Goal: Task Accomplishment & Management: Manage account settings

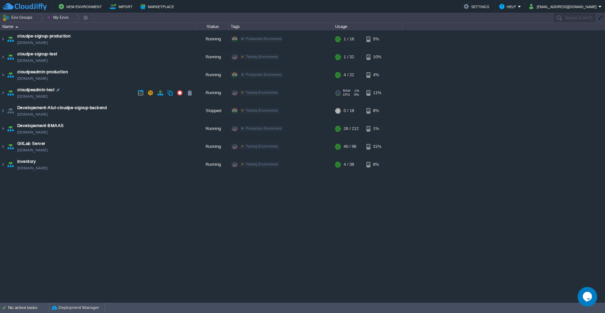
click at [119, 94] on td "cloudpeadmin-test [DOMAIN_NAME]" at bounding box center [98, 93] width 196 height 18
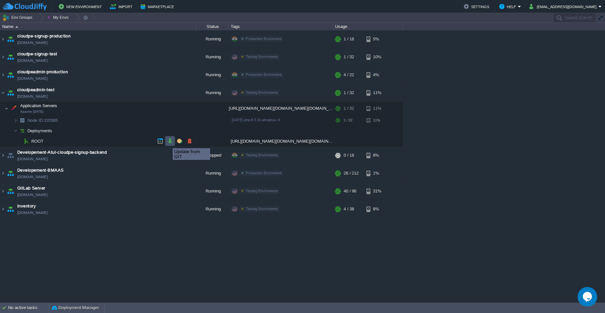
click at [168, 143] on button "button" at bounding box center [170, 141] width 6 height 6
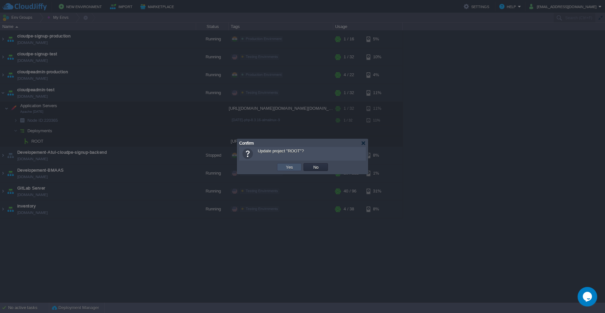
click at [287, 165] on button "Yes" at bounding box center [289, 167] width 11 height 6
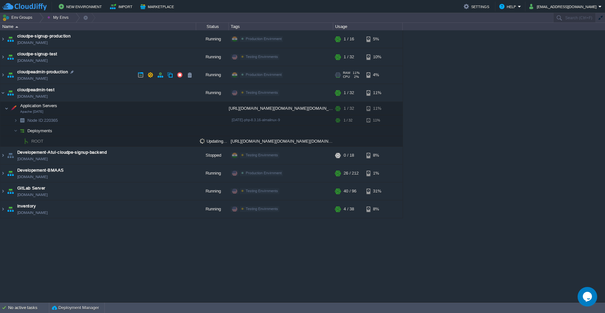
click at [94, 75] on td "cloudpeadmin-production [DOMAIN_NAME]" at bounding box center [98, 75] width 196 height 18
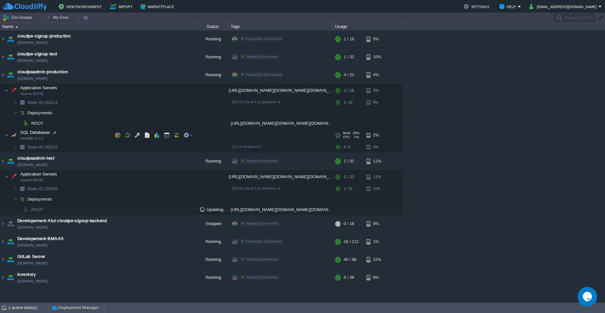
click at [86, 136] on td "SQL Databases MariaDB 12.0.2" at bounding box center [98, 135] width 196 height 13
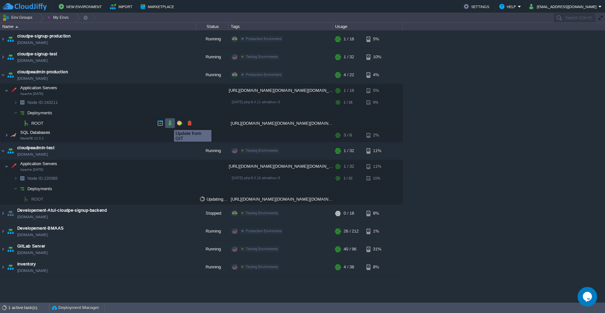
click at [169, 124] on button "button" at bounding box center [170, 123] width 6 height 6
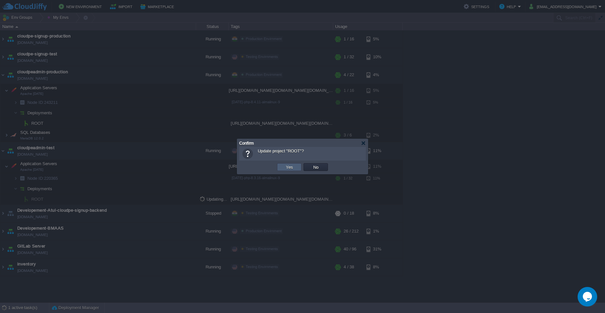
click at [284, 169] on button "Yes" at bounding box center [289, 167] width 11 height 6
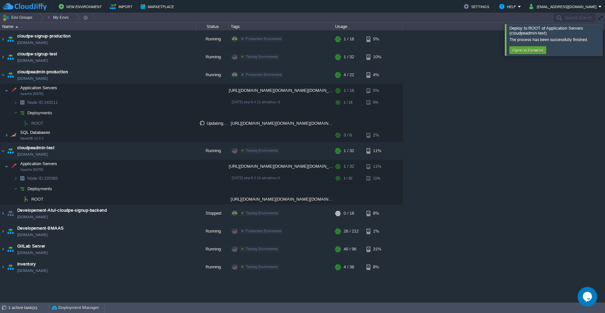
click at [604, 38] on div at bounding box center [613, 40] width 0 height 32
click at [604, 48] on div at bounding box center [613, 40] width 0 height 32
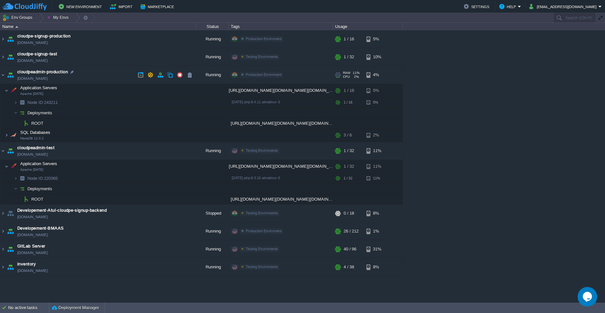
click at [100, 70] on td "cloudpeadmin-production [DOMAIN_NAME]" at bounding box center [98, 75] width 196 height 18
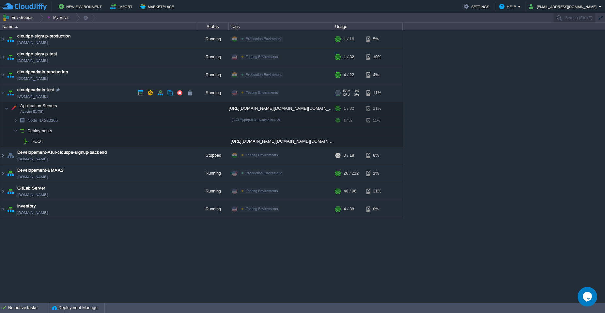
click at [104, 90] on td "cloudpeadmin-test [DOMAIN_NAME]" at bounding box center [98, 93] width 196 height 18
